Goal: Task Accomplishment & Management: Use online tool/utility

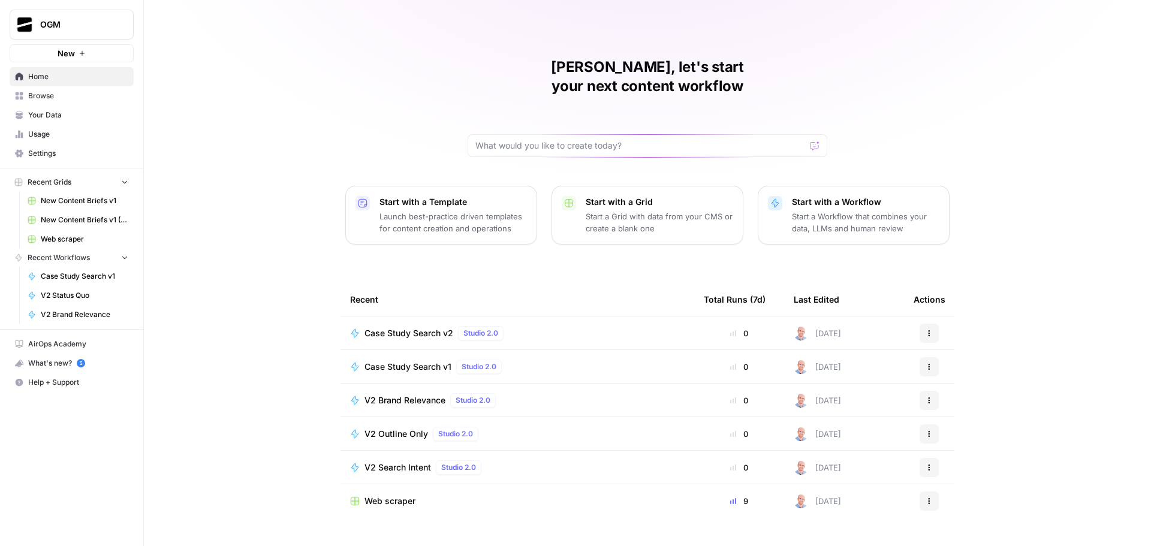
click at [87, 98] on span "Browse" at bounding box center [78, 96] width 100 height 11
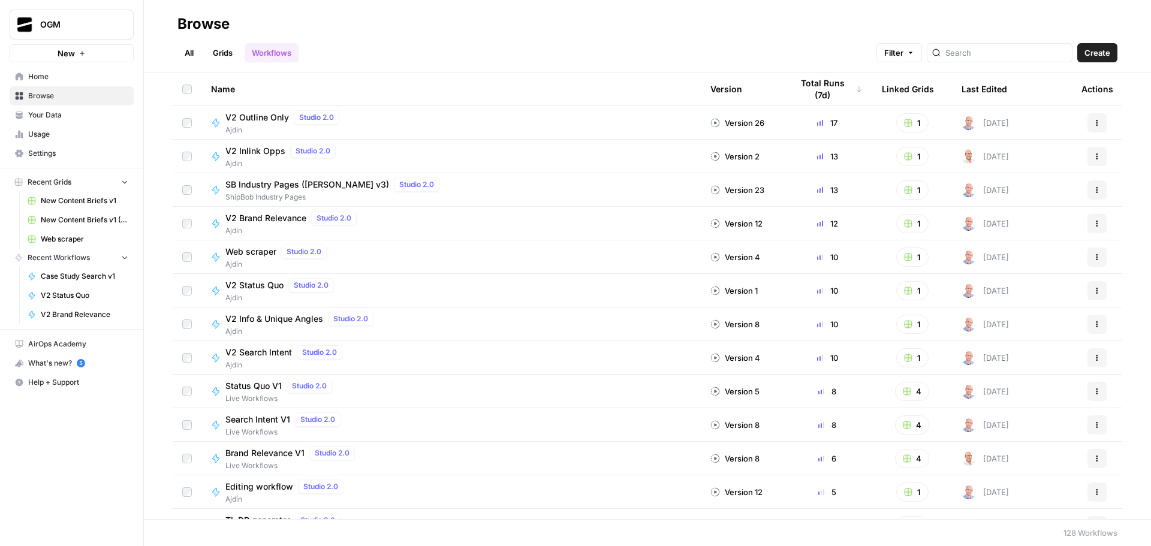
click at [69, 75] on span "Home" at bounding box center [78, 76] width 100 height 11
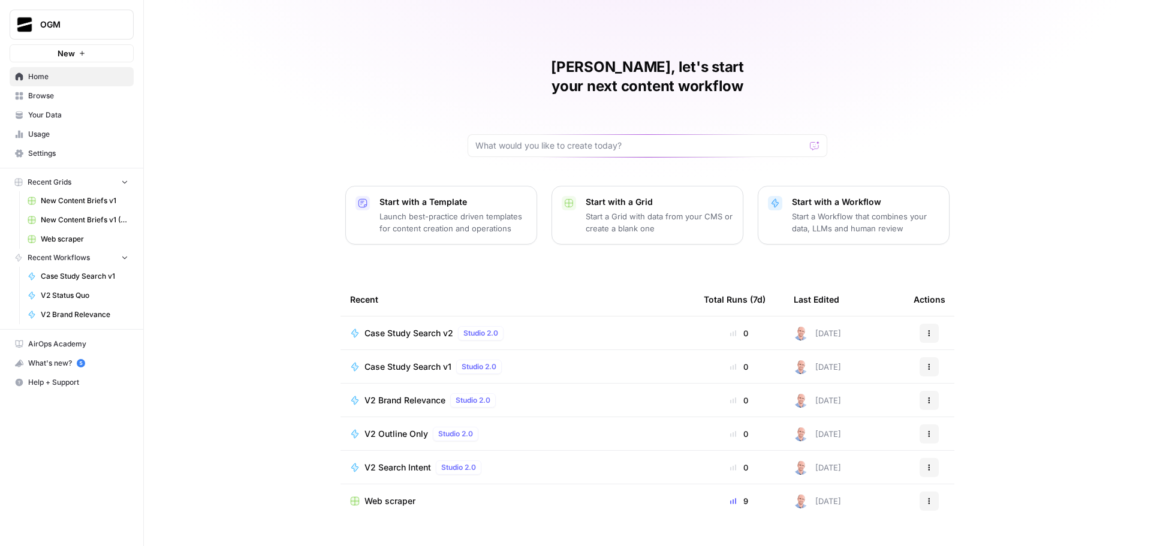
click at [58, 100] on span "Browse" at bounding box center [78, 96] width 100 height 11
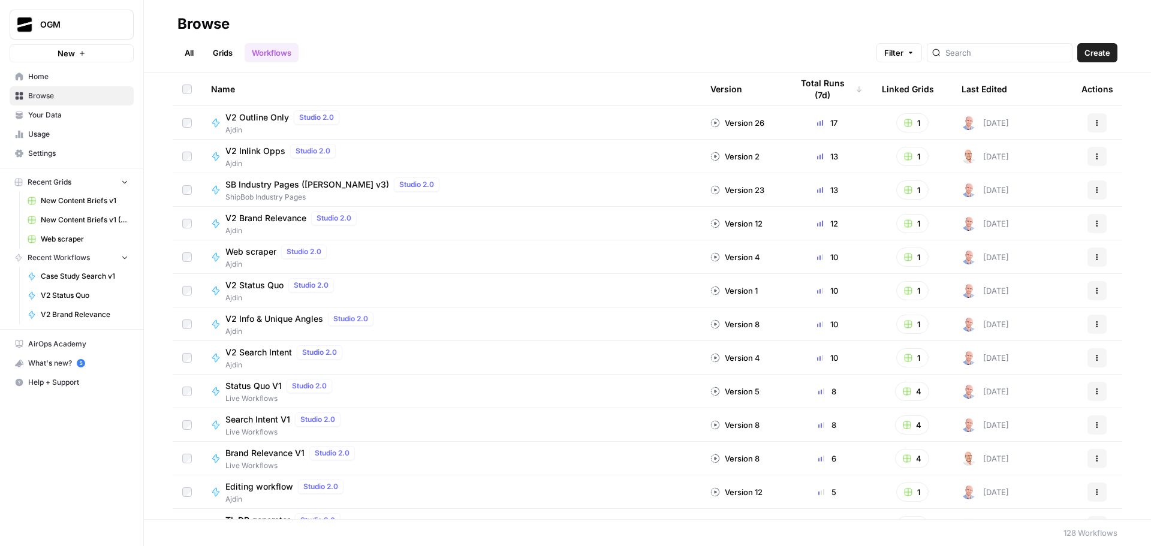
click at [73, 113] on span "Your Data" at bounding box center [78, 115] width 100 height 11
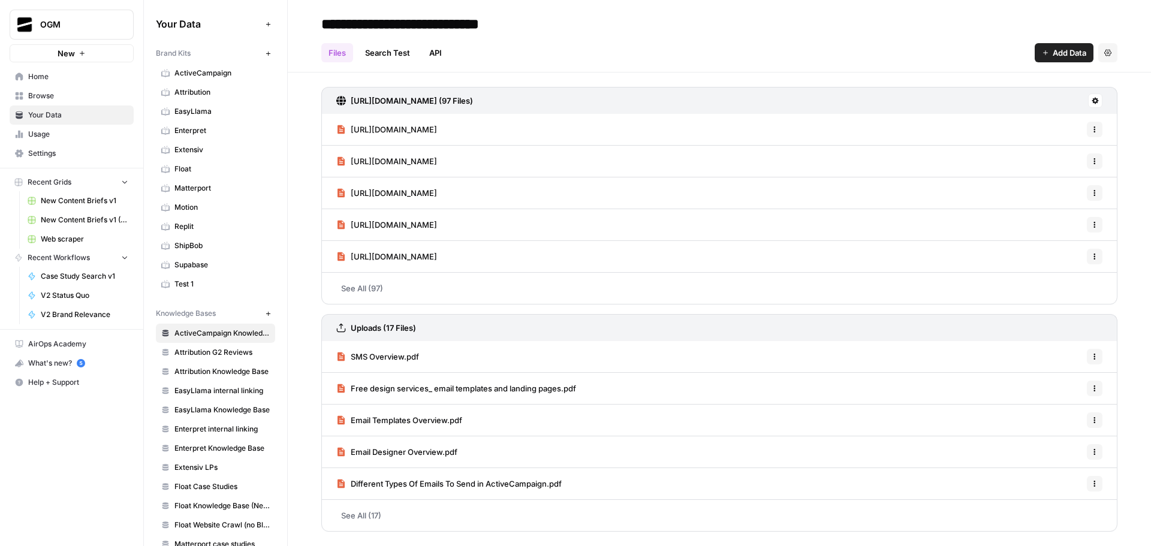
click at [66, 94] on span "Browse" at bounding box center [78, 96] width 100 height 11
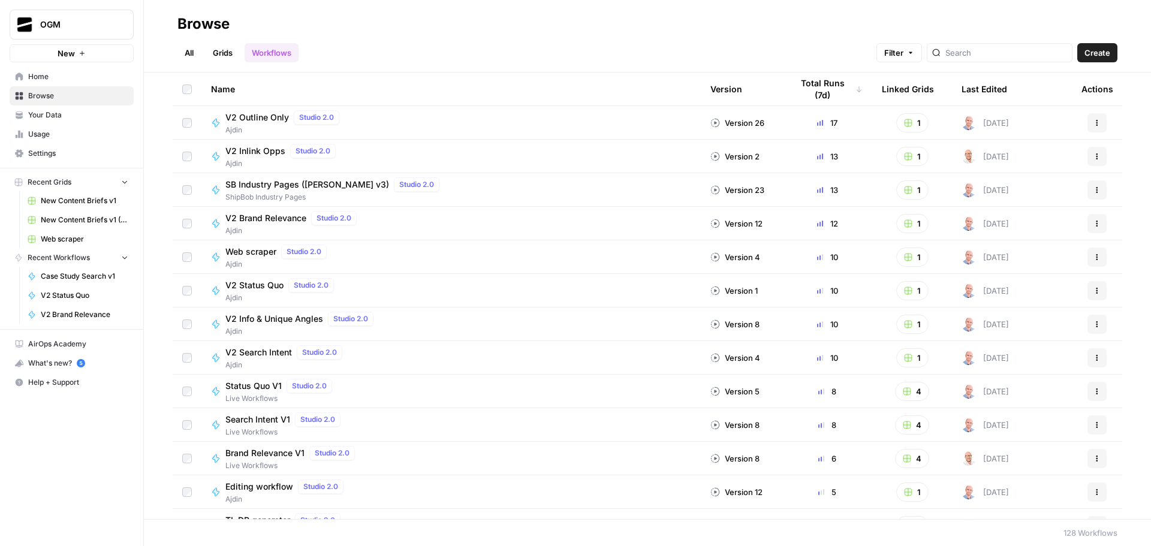
click at [155, 204] on div "Name Version Total Runs (7d) Linked Grids Last Edited Actions V2 Outline Only S…" at bounding box center [647, 296] width 1007 height 447
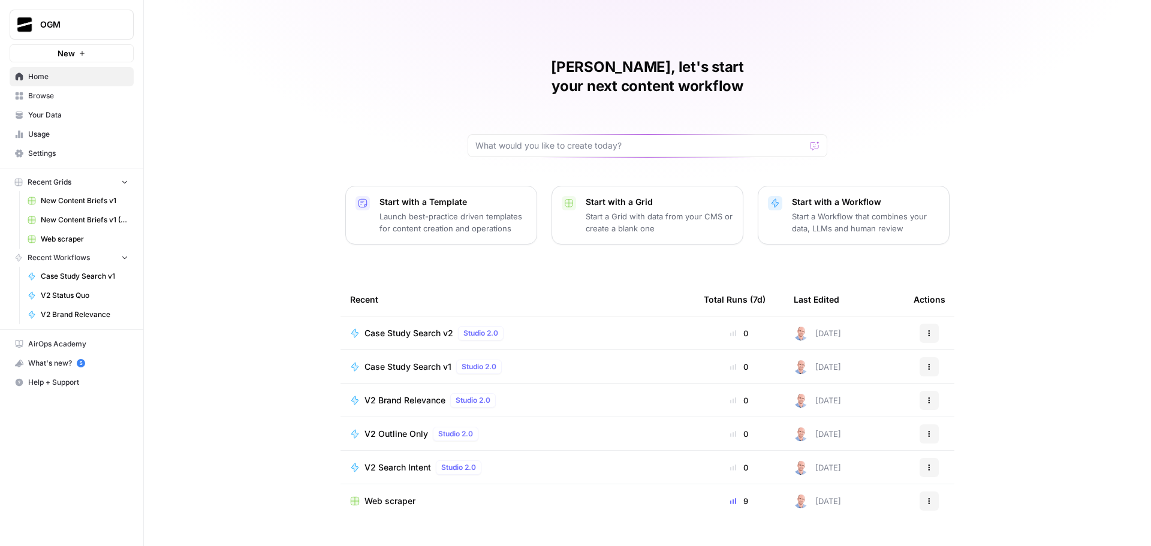
click at [62, 101] on link "Browse" at bounding box center [72, 95] width 124 height 19
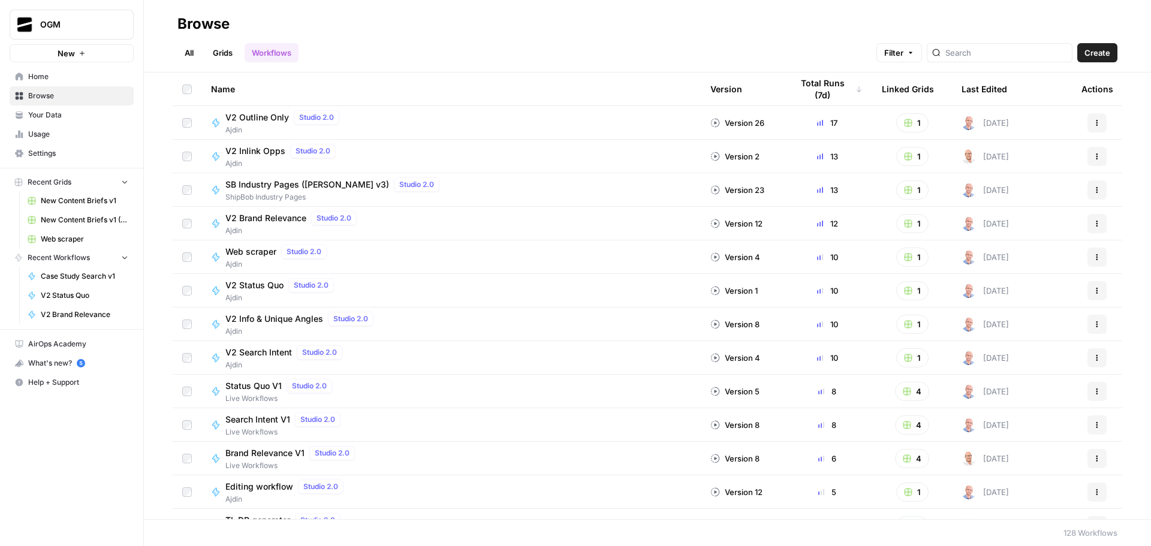
click at [186, 52] on link "All" at bounding box center [188, 52] width 23 height 19
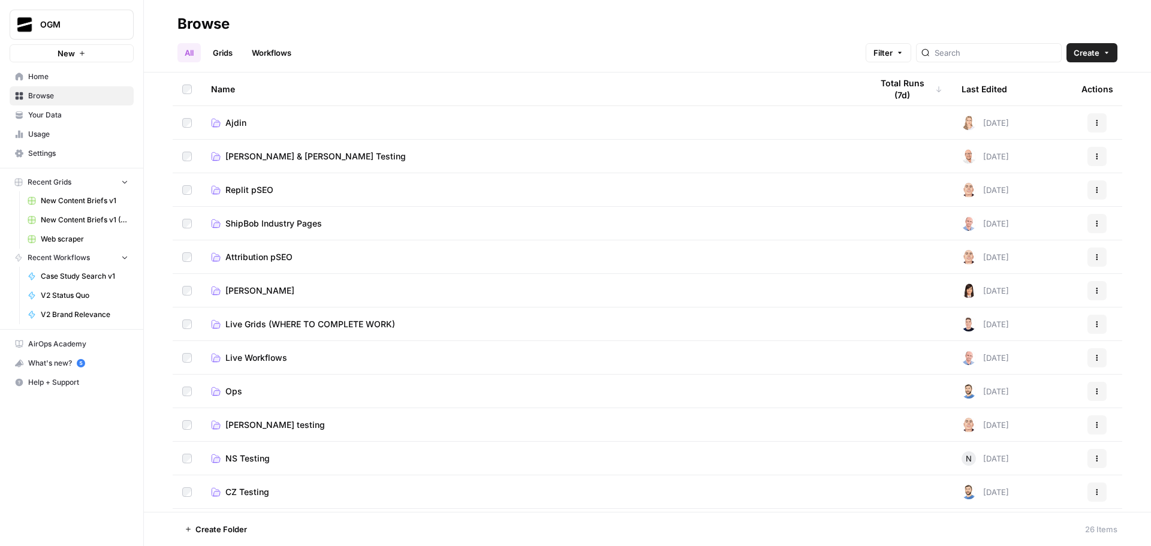
click at [234, 118] on span "Ajdin" at bounding box center [235, 123] width 21 height 12
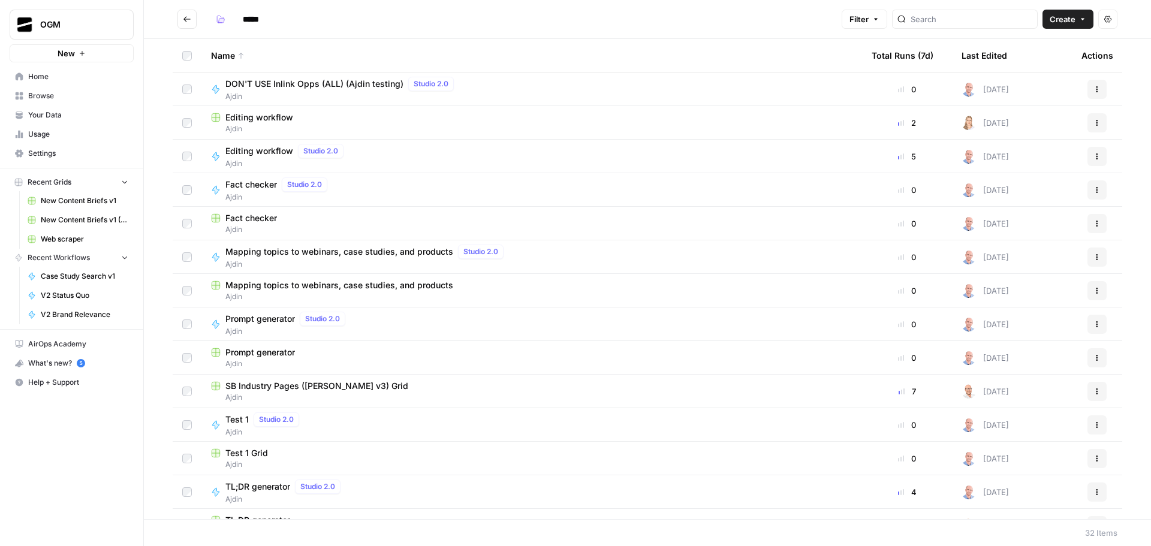
click at [275, 152] on span "Editing workflow" at bounding box center [259, 151] width 68 height 12
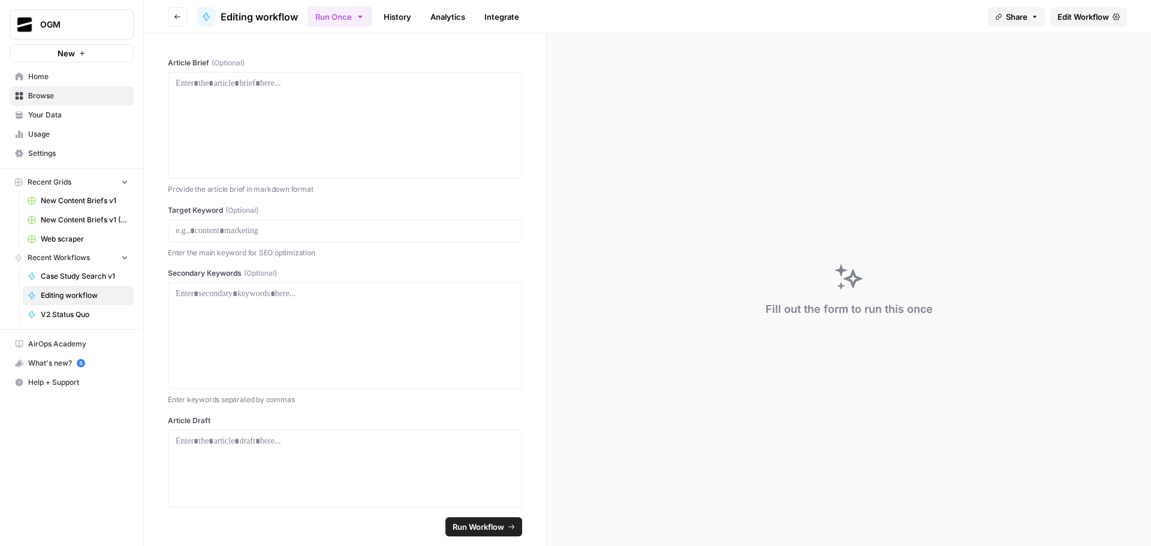
click at [1077, 13] on span "Edit Workflow" at bounding box center [1084, 17] width 52 height 12
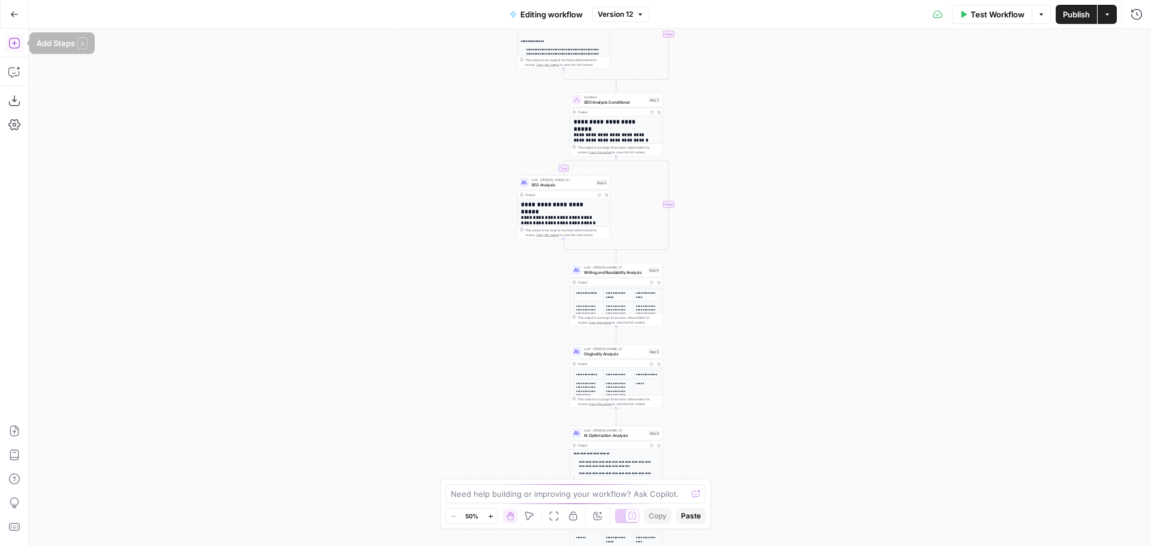
click at [17, 45] on icon "button" at bounding box center [14, 43] width 12 height 12
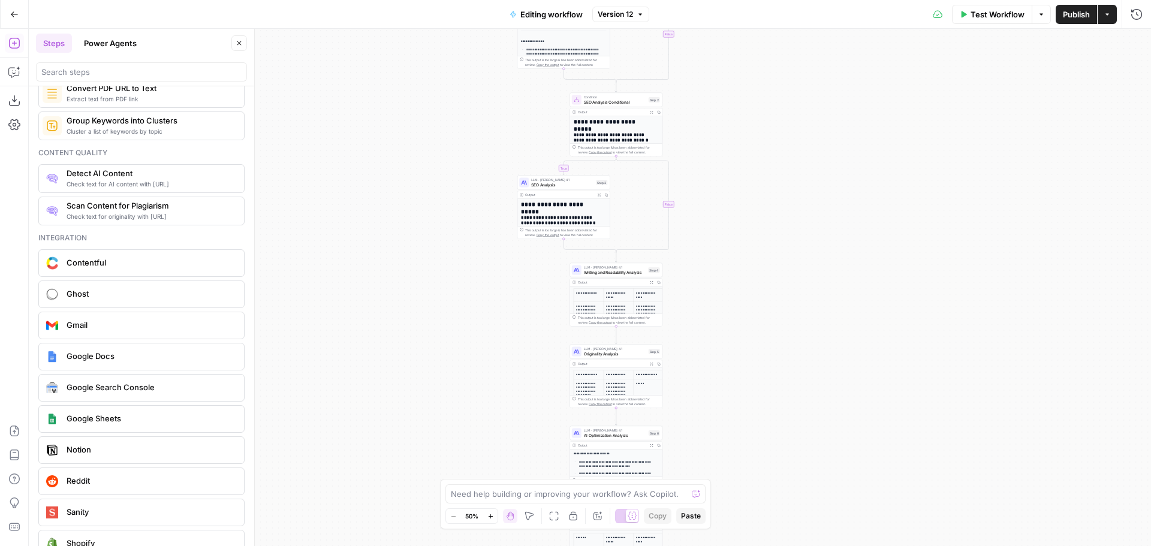
scroll to position [2153, 0]
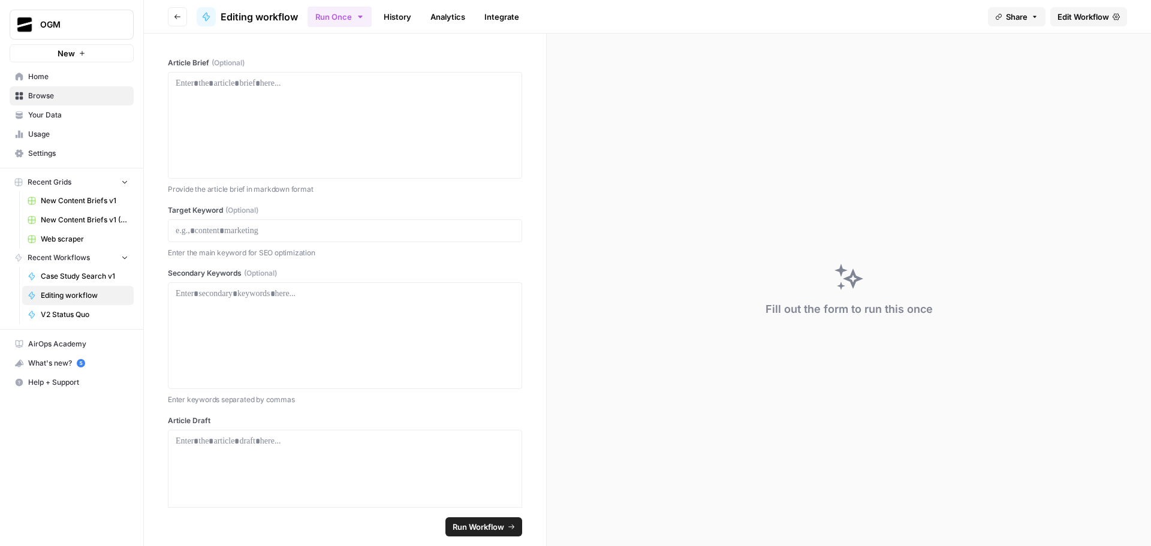
click at [1084, 12] on span "Edit Workflow" at bounding box center [1084, 17] width 52 height 12
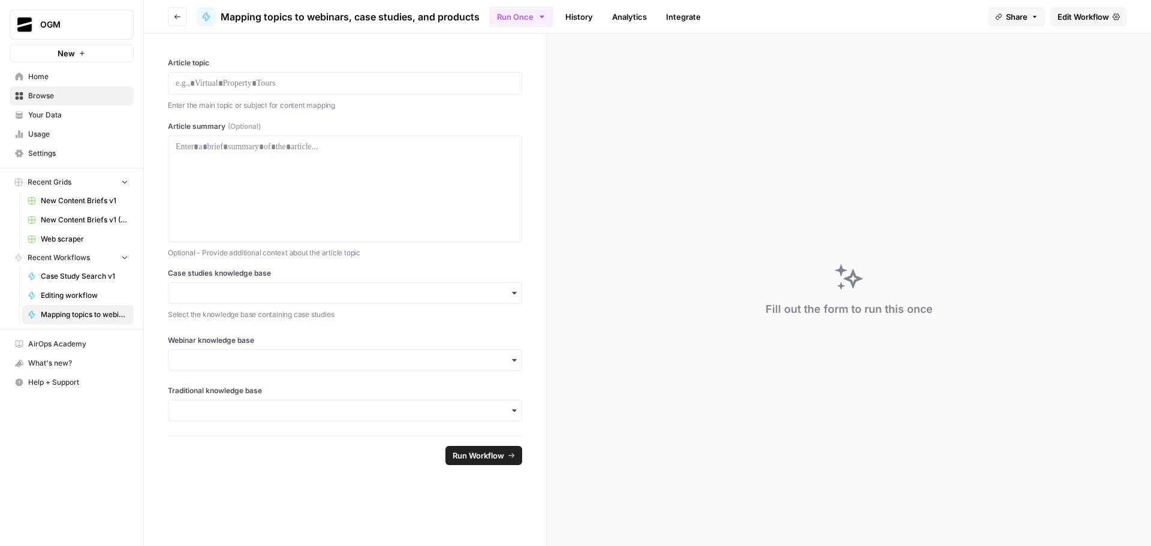
click at [1085, 13] on span "Edit Workflow" at bounding box center [1084, 17] width 52 height 12
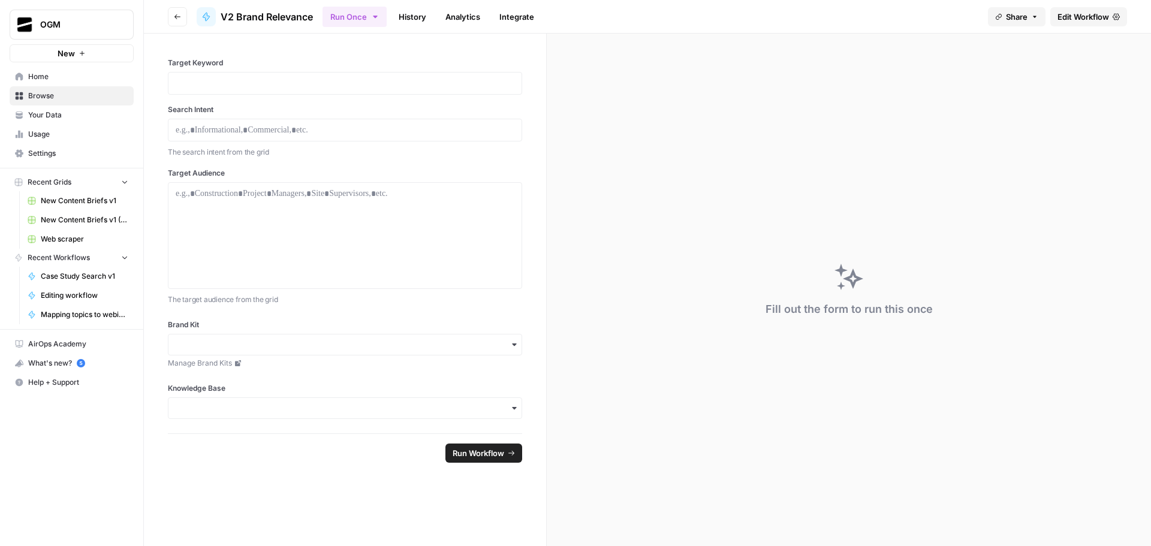
click at [1094, 20] on span "Edit Workflow" at bounding box center [1084, 17] width 52 height 12
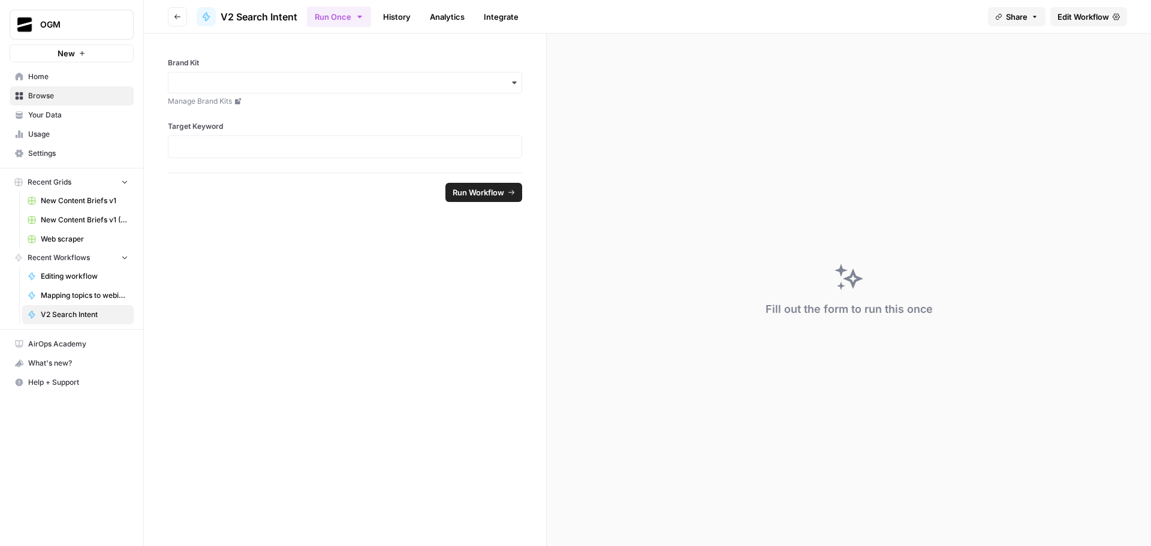
click at [1090, 16] on span "Edit Workflow" at bounding box center [1084, 17] width 52 height 12
click at [1081, 13] on span "Edit Workflow" at bounding box center [1084, 17] width 52 height 12
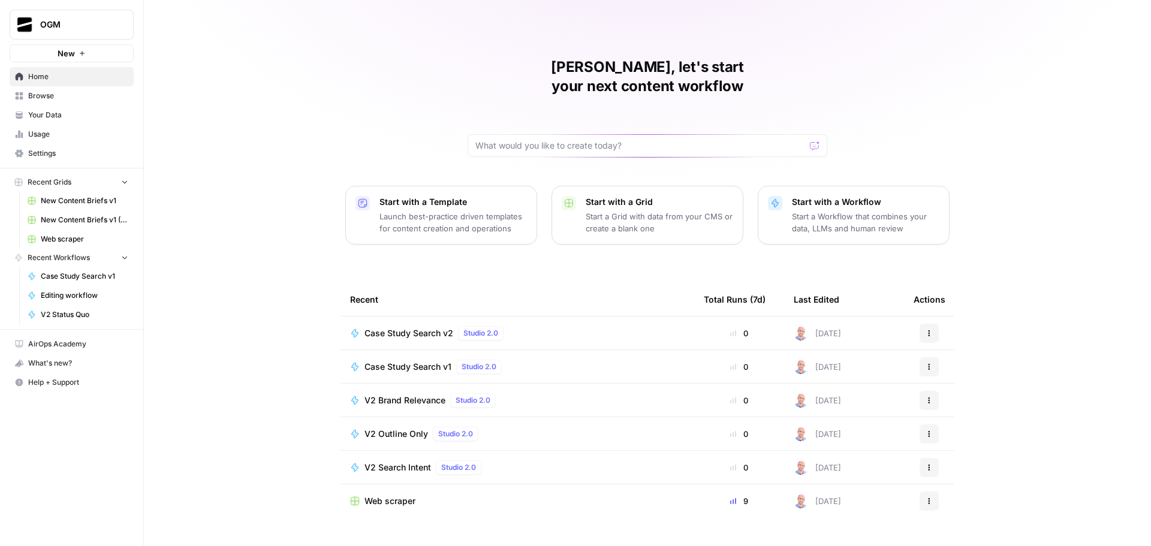
click at [74, 98] on span "Browse" at bounding box center [78, 96] width 100 height 11
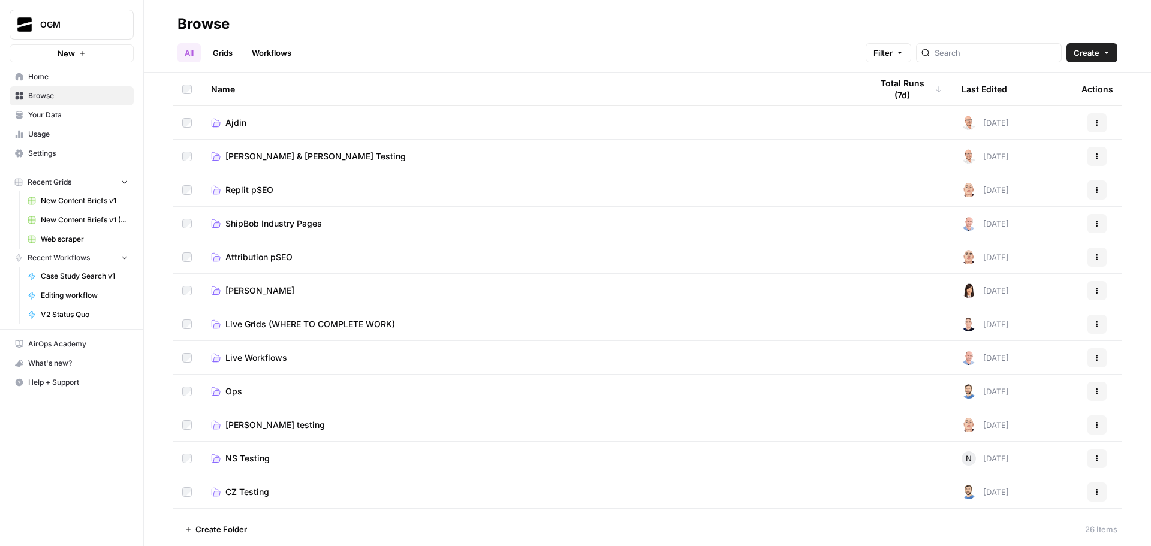
click at [239, 122] on span "Ajdin" at bounding box center [235, 123] width 21 height 12
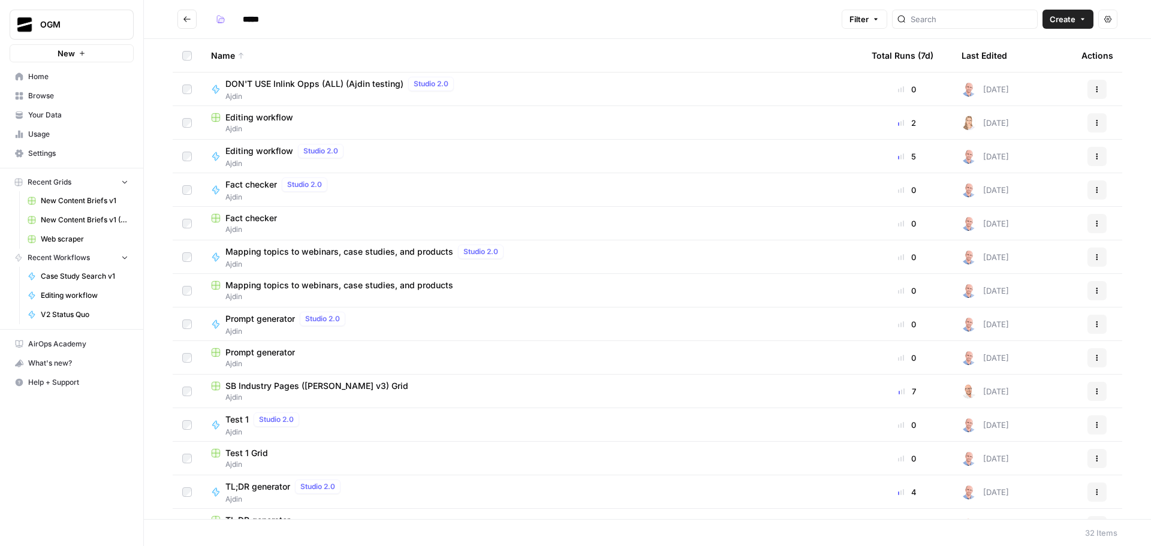
click at [77, 94] on span "Browse" at bounding box center [78, 96] width 100 height 11
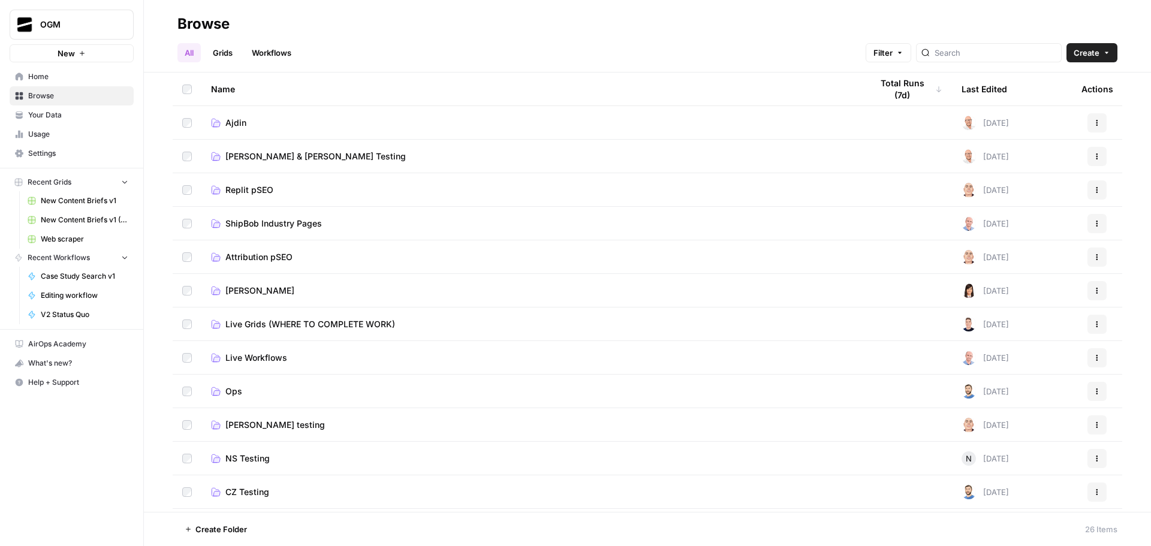
click at [241, 121] on span "Ajdin" at bounding box center [235, 123] width 21 height 12
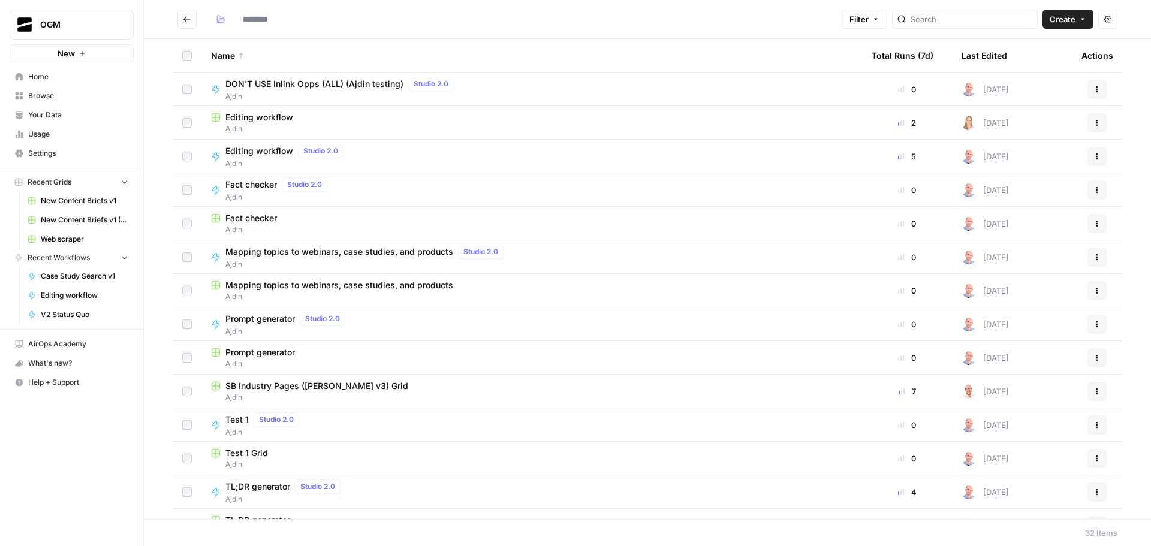
type input "*****"
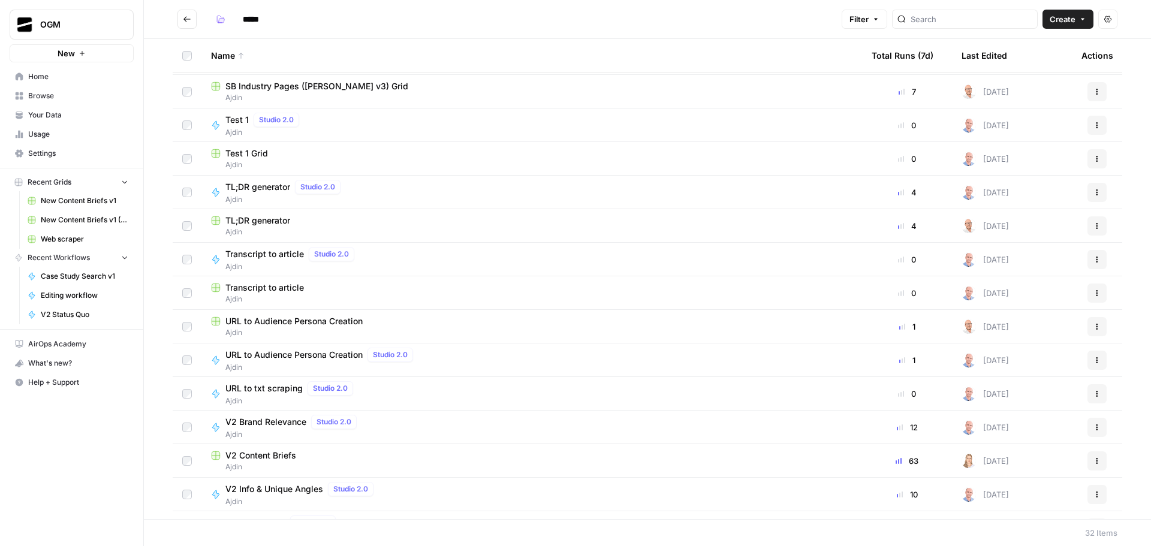
scroll to position [360, 0]
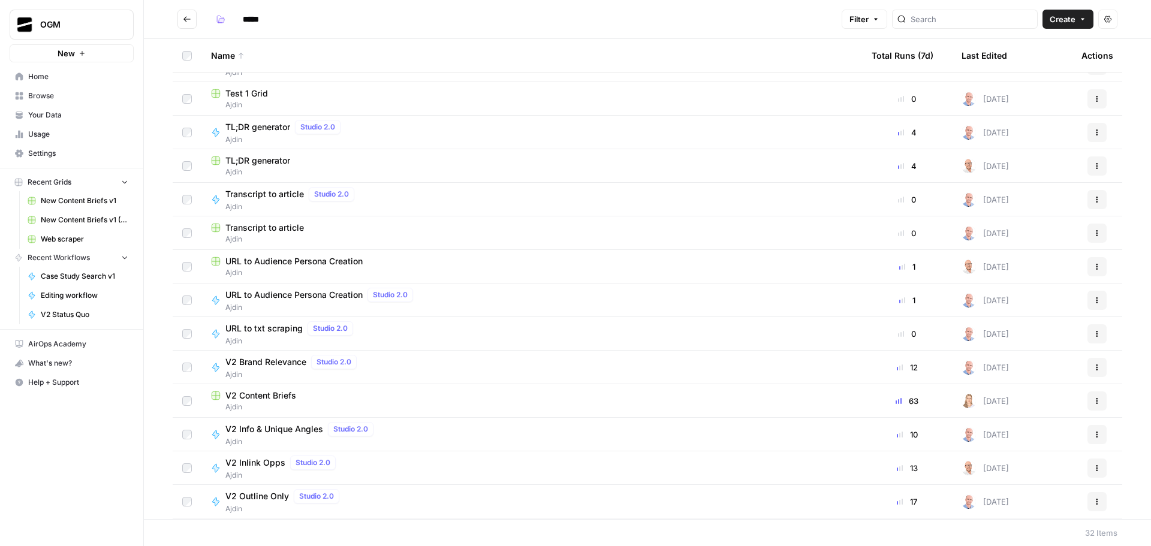
click at [272, 397] on span "V2 Content Briefs" at bounding box center [260, 396] width 71 height 12
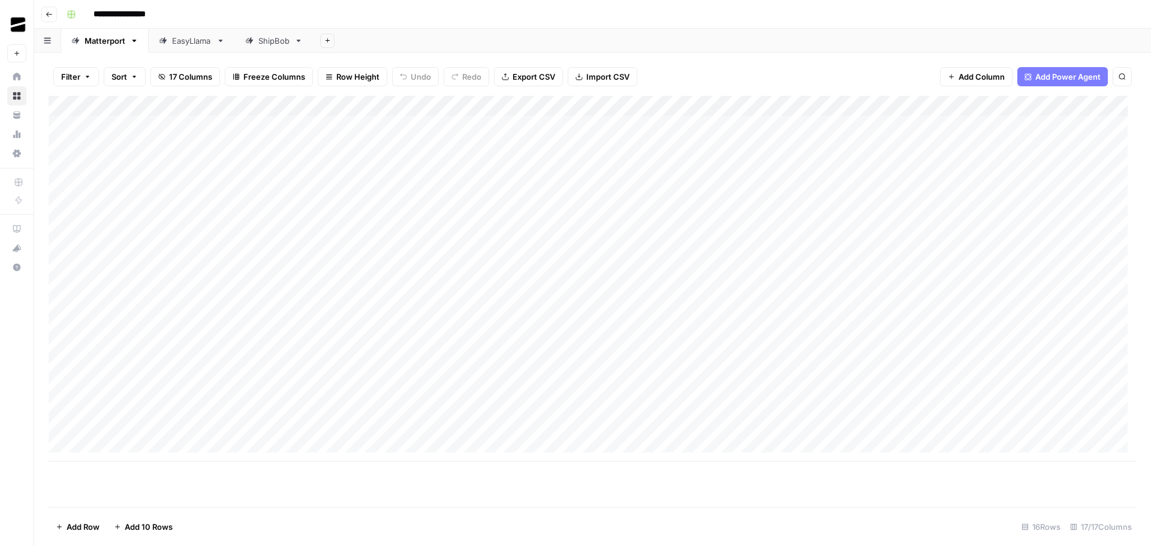
click at [255, 44] on div "ShipBob" at bounding box center [267, 41] width 44 height 12
click at [106, 43] on div "Matterport" at bounding box center [105, 41] width 41 height 12
click at [775, 360] on div "Add Column" at bounding box center [593, 279] width 1088 height 366
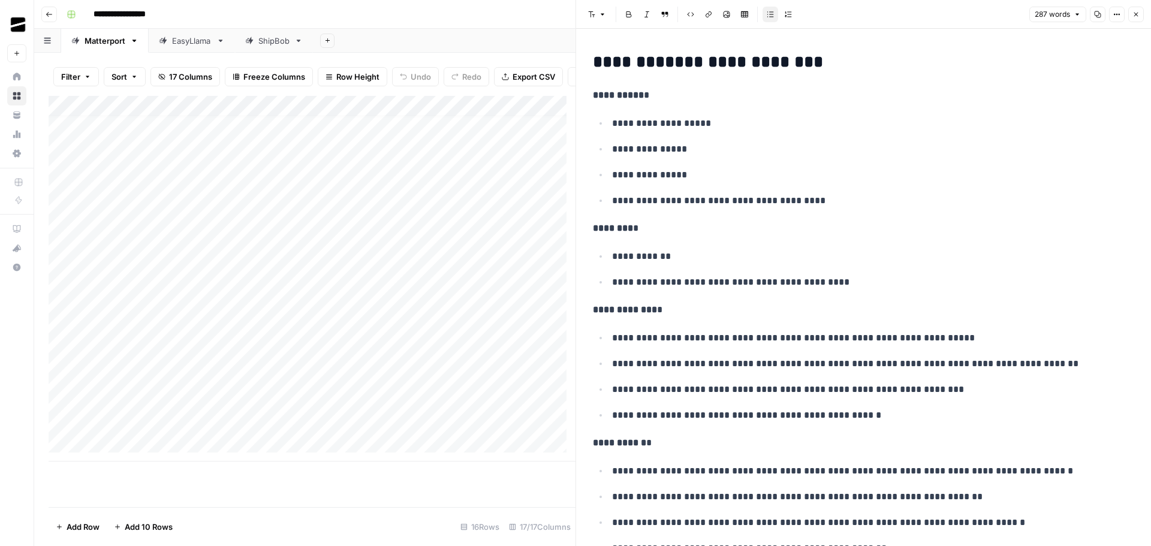
click at [1138, 13] on icon "button" at bounding box center [1135, 14] width 7 height 7
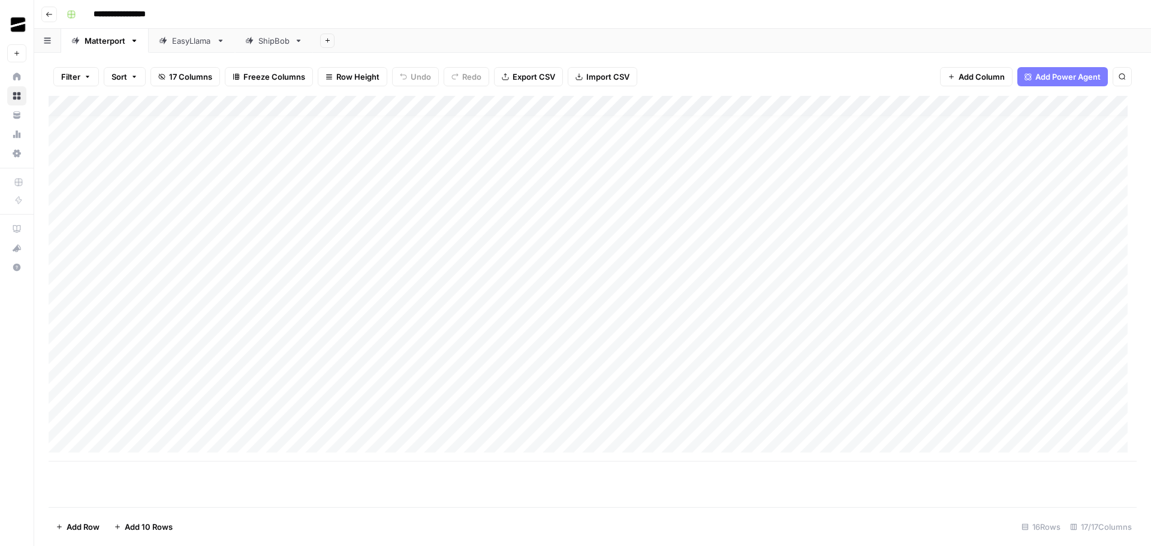
click at [689, 359] on div "Add Column" at bounding box center [593, 279] width 1088 height 366
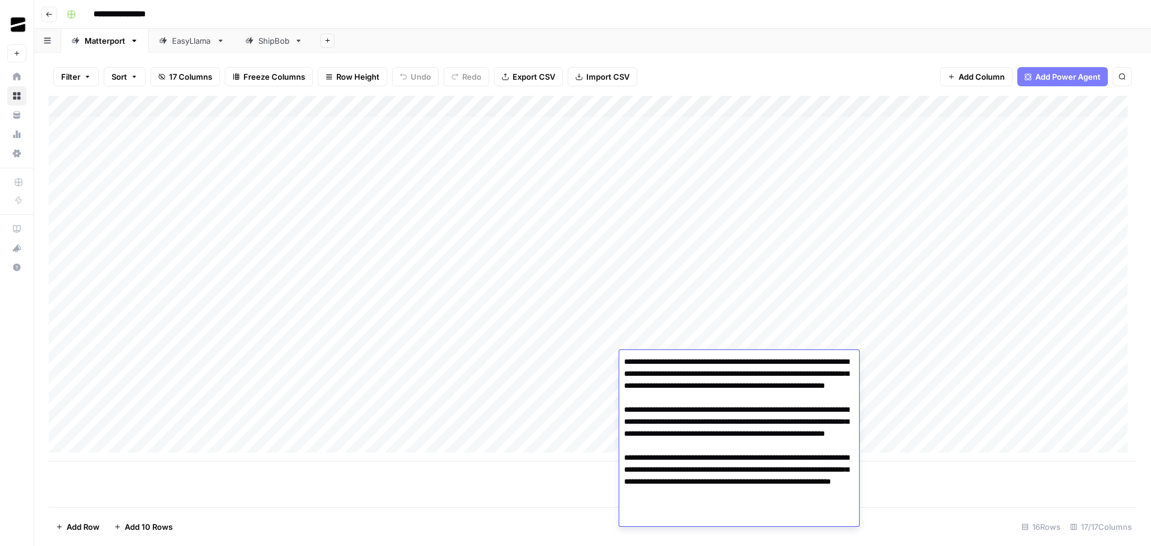
click at [585, 361] on div "Add Column" at bounding box center [593, 279] width 1088 height 366
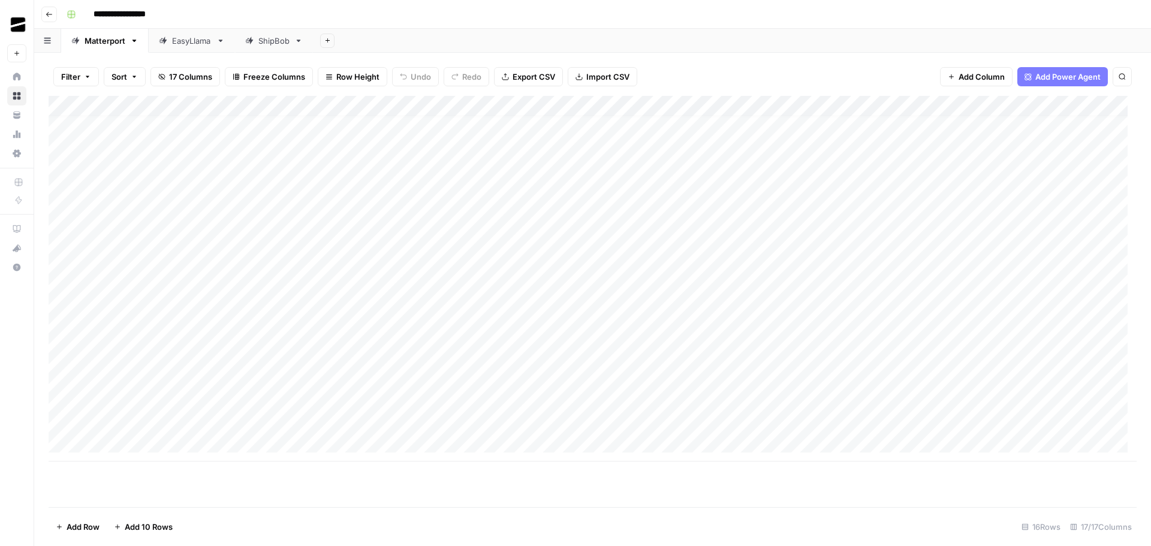
click at [592, 360] on div "Add Column" at bounding box center [593, 279] width 1088 height 366
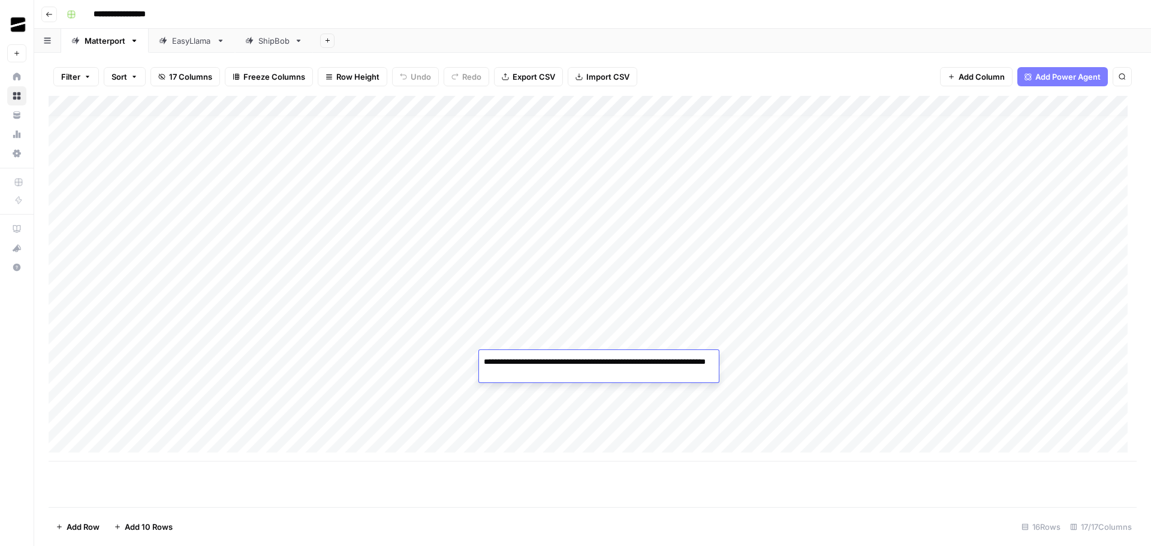
click at [592, 360] on textarea "**********" at bounding box center [599, 368] width 240 height 29
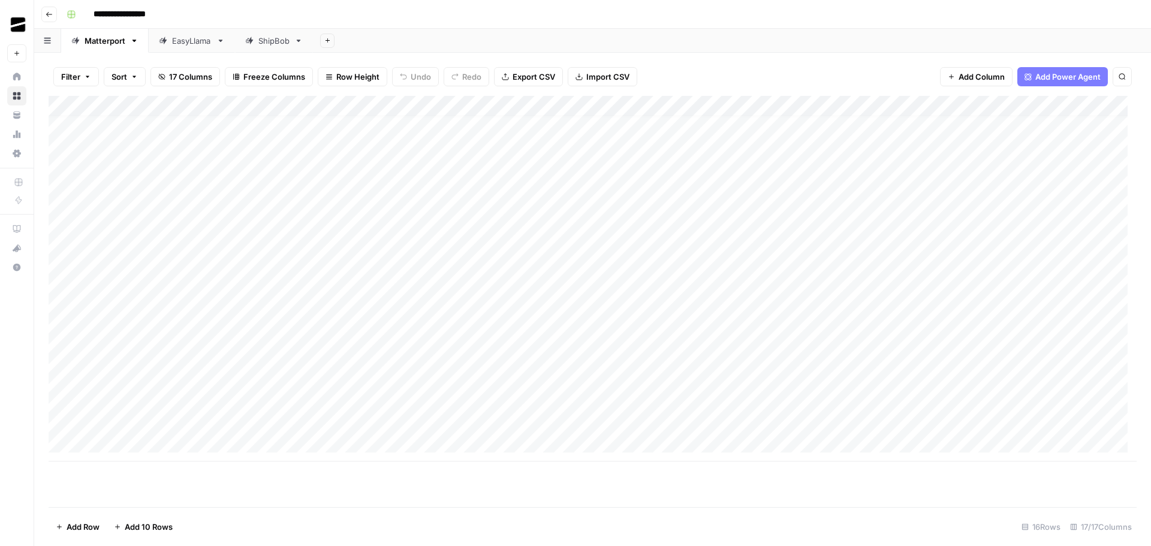
click at [743, 356] on div "Add Column" at bounding box center [593, 279] width 1088 height 366
click at [60, 360] on div "Add Column" at bounding box center [593, 279] width 1088 height 366
click at [761, 360] on div "Add Column" at bounding box center [593, 279] width 1088 height 366
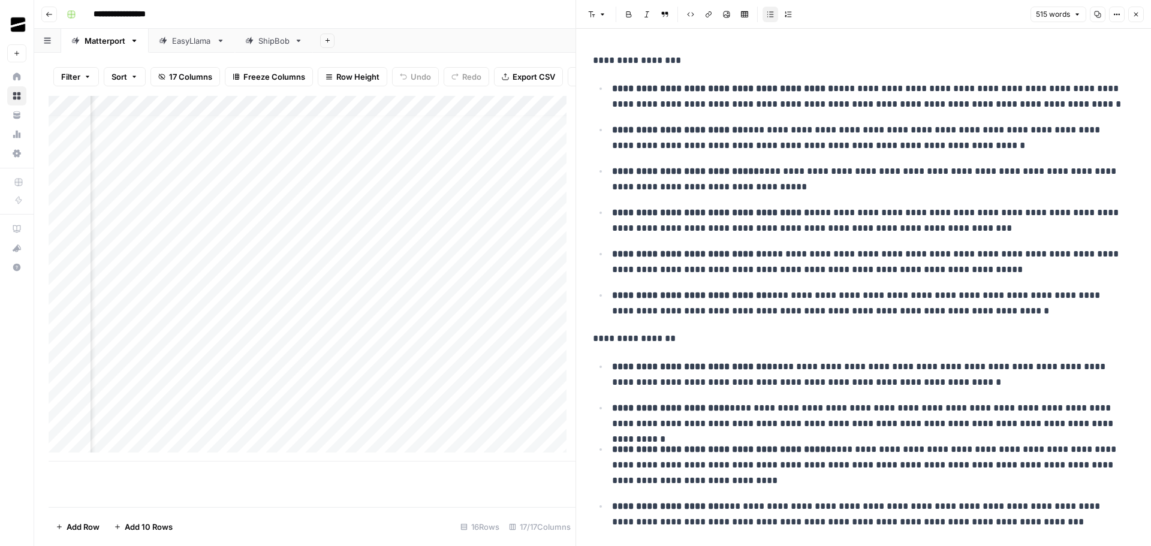
click at [1137, 17] on icon "button" at bounding box center [1135, 14] width 7 height 7
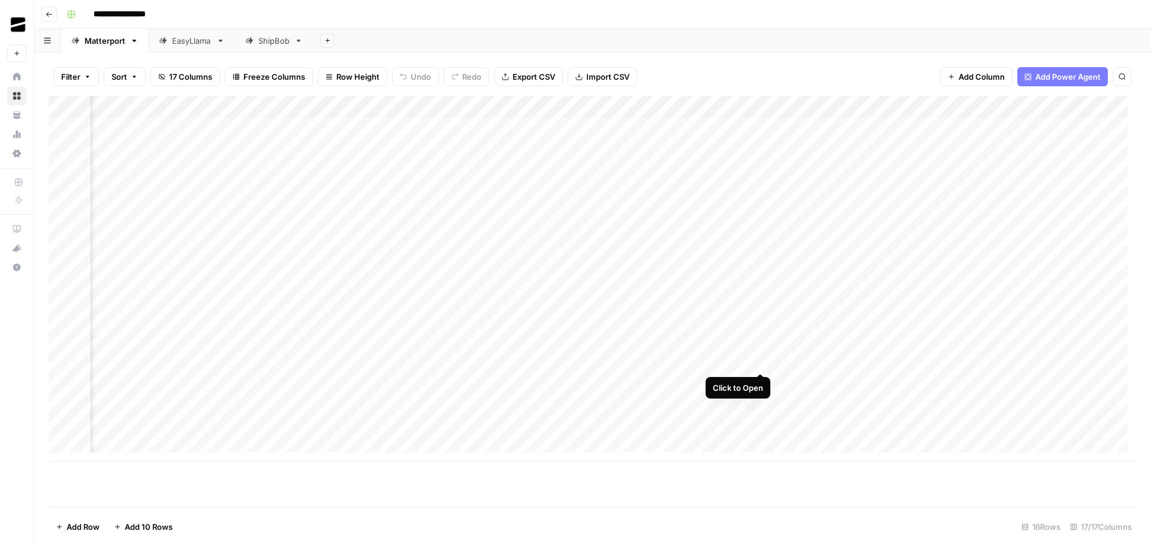
click at [760, 361] on div "Add Column" at bounding box center [593, 279] width 1088 height 366
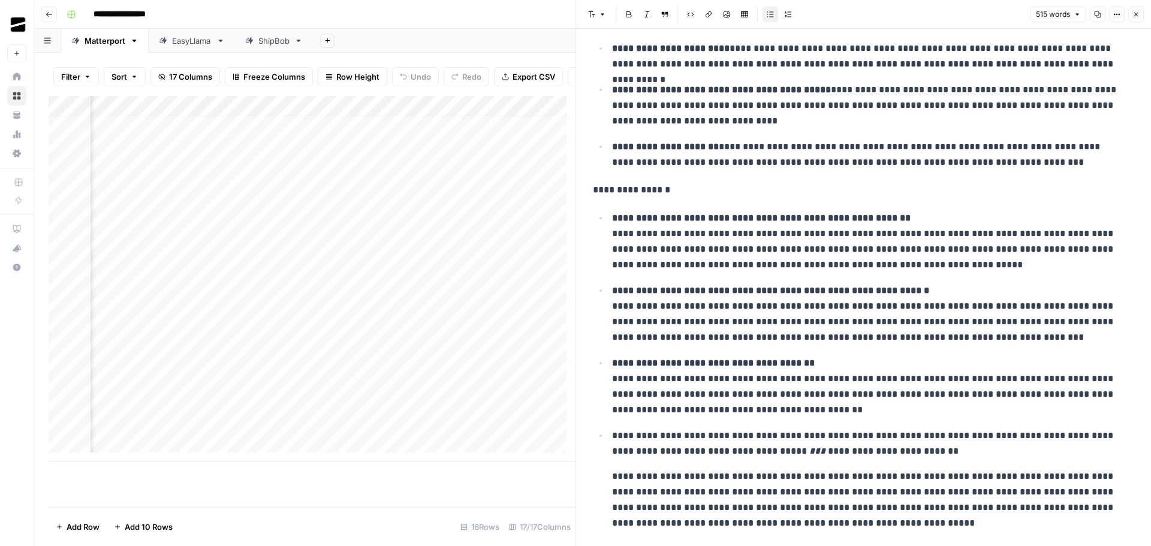
scroll to position [393, 0]
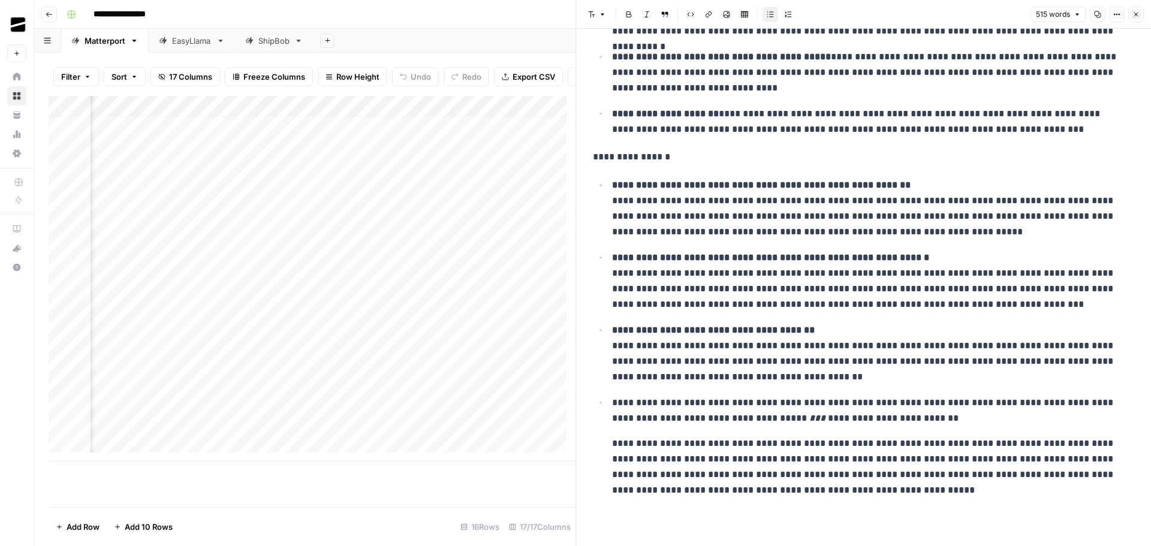
click at [1141, 14] on button "Close" at bounding box center [1136, 15] width 16 height 16
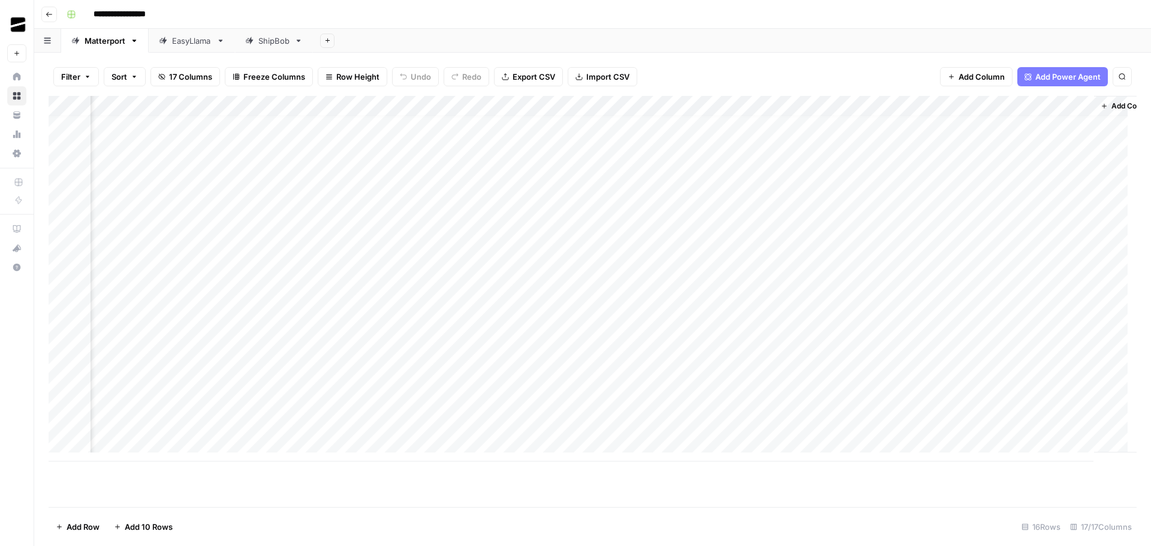
scroll to position [9, 1070]
click at [724, 363] on div "Add Column" at bounding box center [593, 279] width 1088 height 366
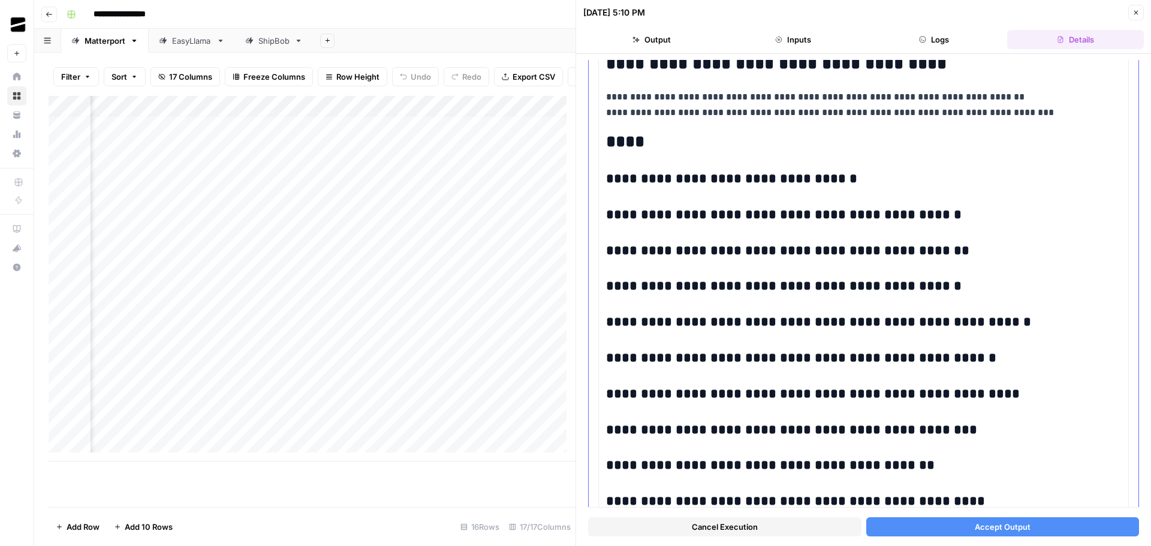
scroll to position [2344, 0]
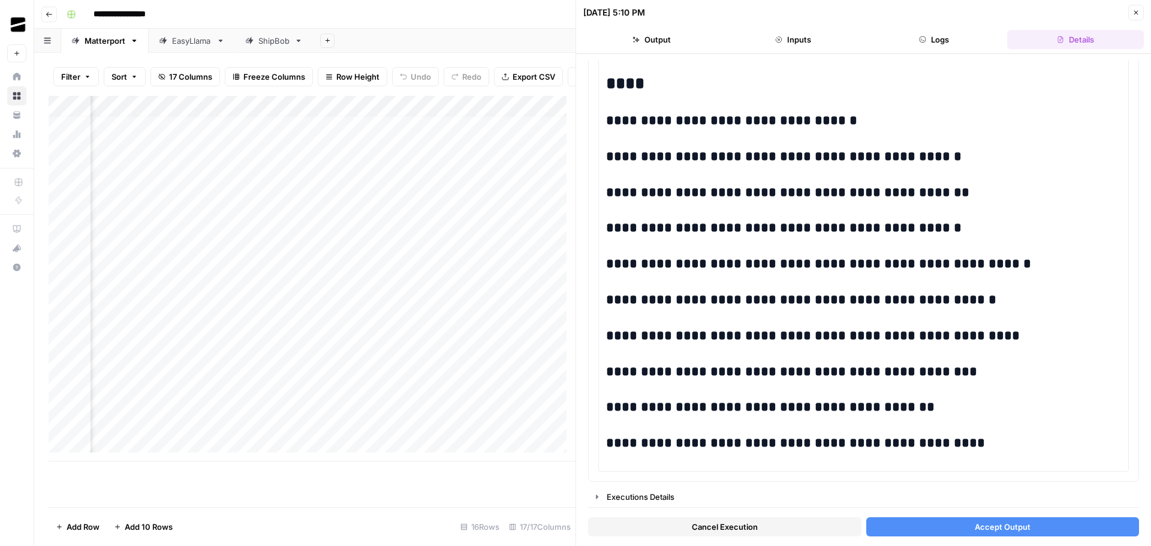
click at [1141, 16] on button "Close" at bounding box center [1136, 13] width 16 height 16
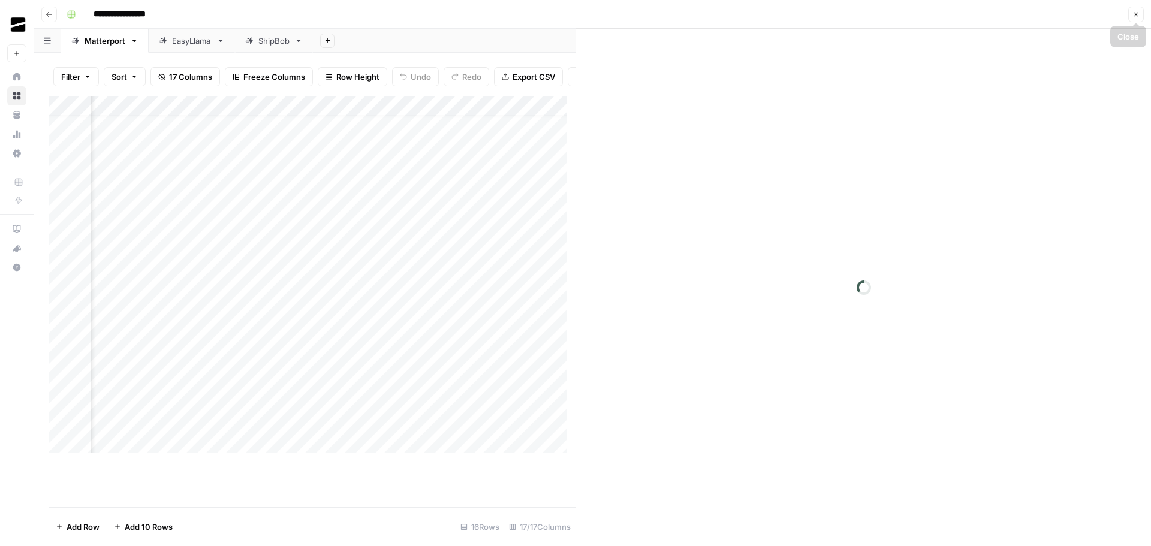
scroll to position [9, 1065]
